Goal: Share content: Share content

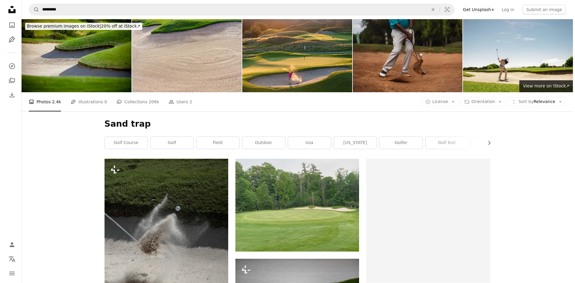
scroll to position [30, 0]
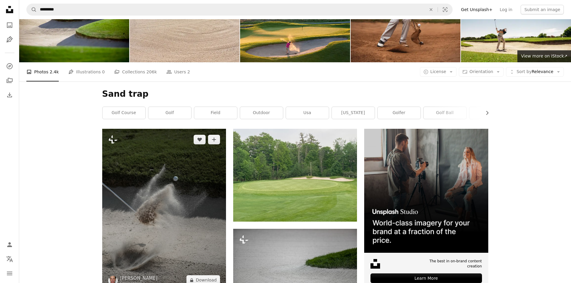
click at [187, 159] on img at bounding box center [164, 210] width 124 height 162
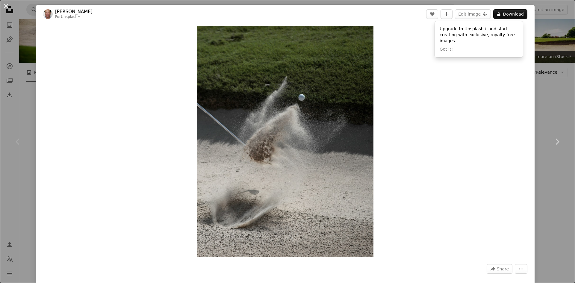
click at [434, 129] on div "Zoom in" at bounding box center [285, 141] width 499 height 237
click at [132, 42] on div "Zoom in" at bounding box center [285, 141] width 499 height 237
click at [303, 137] on img "Zoom in on this image" at bounding box center [285, 141] width 176 height 231
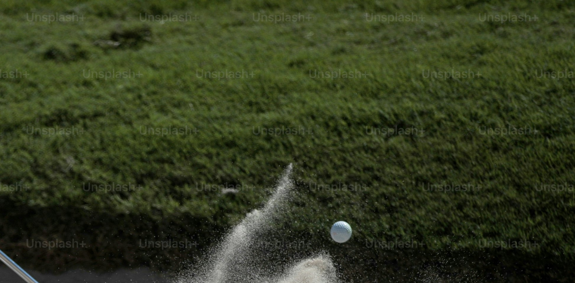
scroll to position [230, 0]
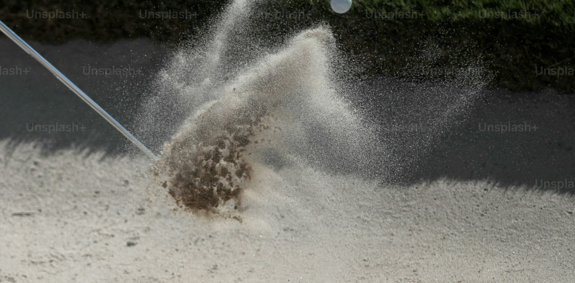
click at [277, 140] on img "Zoom out on this image" at bounding box center [288, 147] width 576 height 754
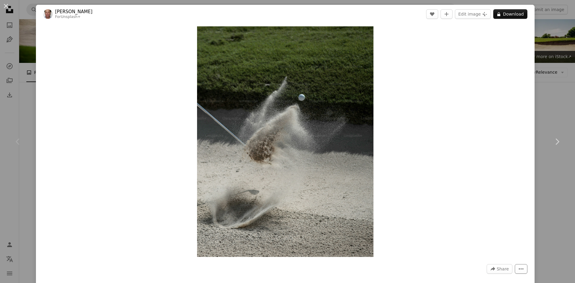
click at [519, 271] on icon "More Actions" at bounding box center [521, 268] width 5 height 5
click at [499, 268] on span "Share" at bounding box center [503, 269] width 12 height 9
click at [470, 255] on div "A URL sharing icon (chains) Copy link" at bounding box center [481, 254] width 49 height 11
